Goal: Find specific page/section: Find specific page/section

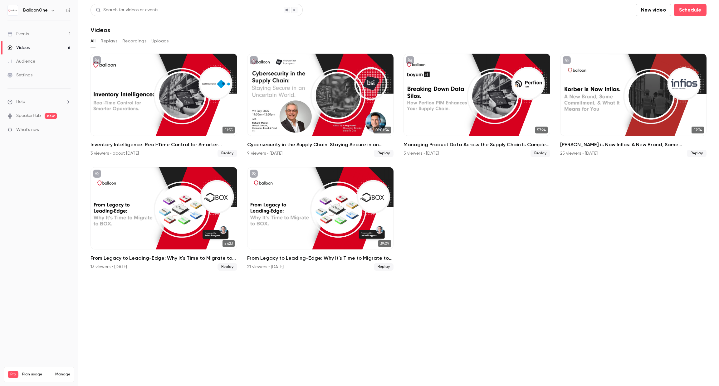
click at [32, 30] on link "Events 1" at bounding box center [39, 34] width 78 height 14
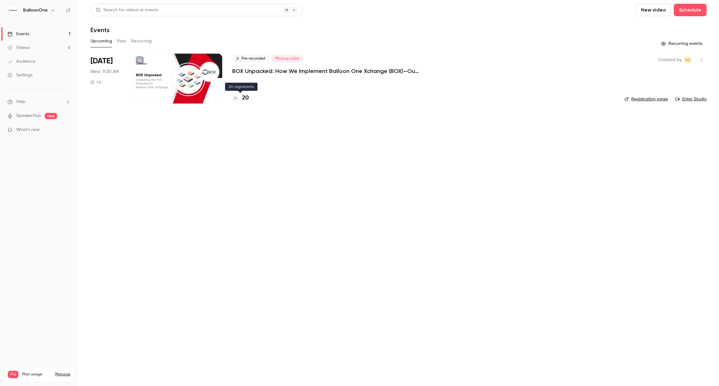
click at [243, 96] on h4 "20" at bounding box center [245, 98] width 7 height 8
